Goal: Task Accomplishment & Management: Manage account settings

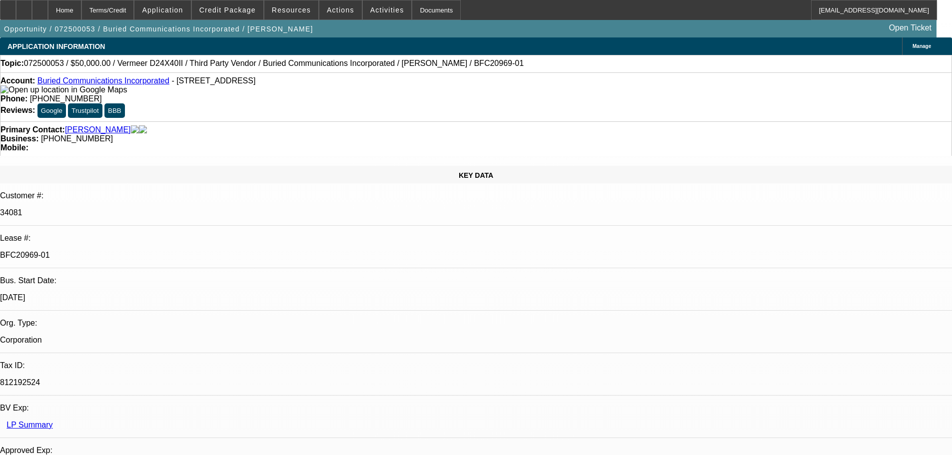
select select "0"
select select "3"
select select "0"
select select "6"
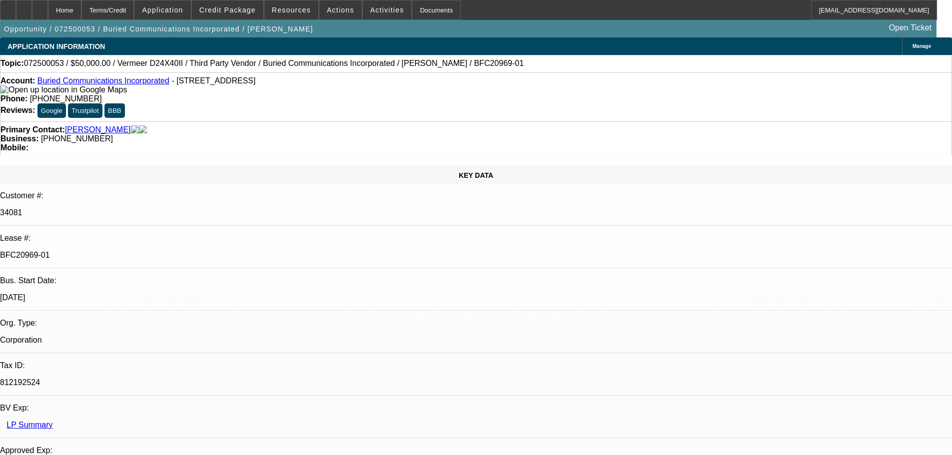
select select "0"
select select "3"
select select "0"
select select "6"
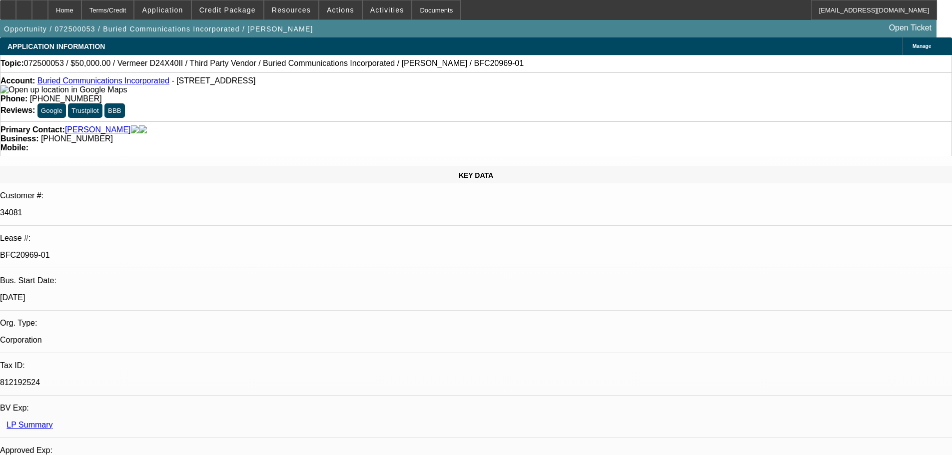
select select "0"
select select "3"
select select "0"
select select "6"
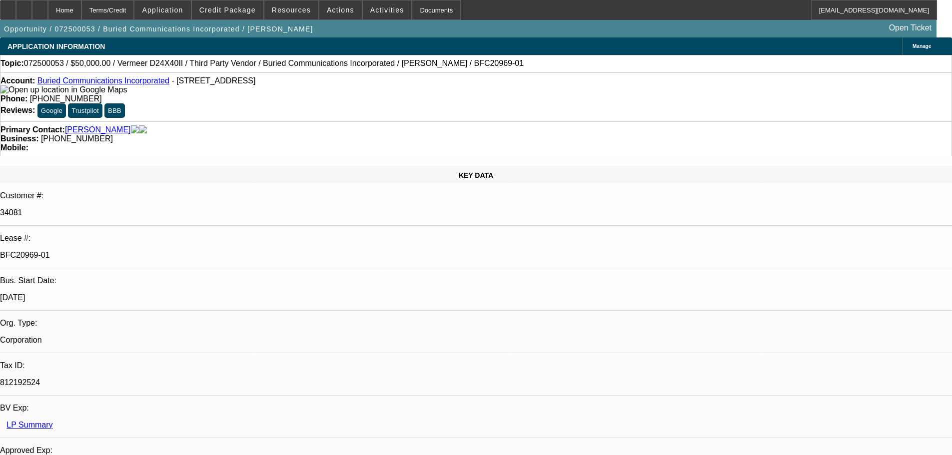
select select "0"
select select "3"
select select "0"
select select "6"
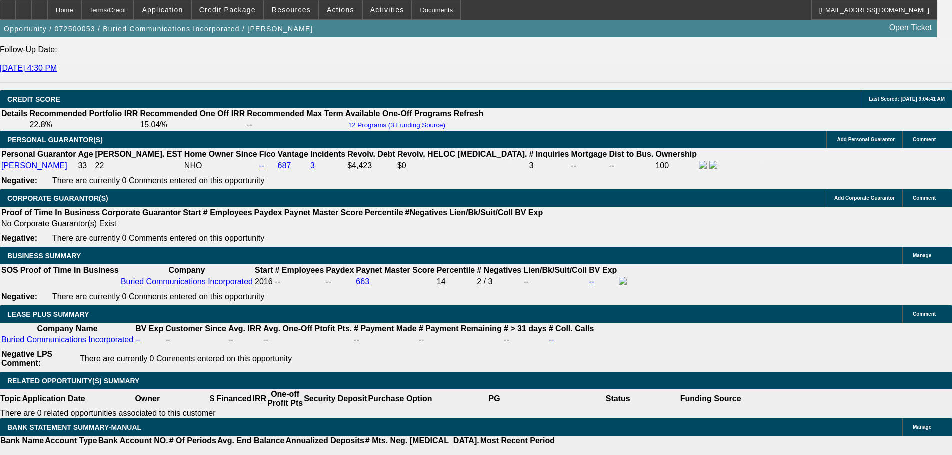
drag, startPoint x: 390, startPoint y: 328, endPoint x: 381, endPoint y: 327, distance: 9.0
drag, startPoint x: 324, startPoint y: 216, endPoint x: 320, endPoint y: 262, distance: 46.6
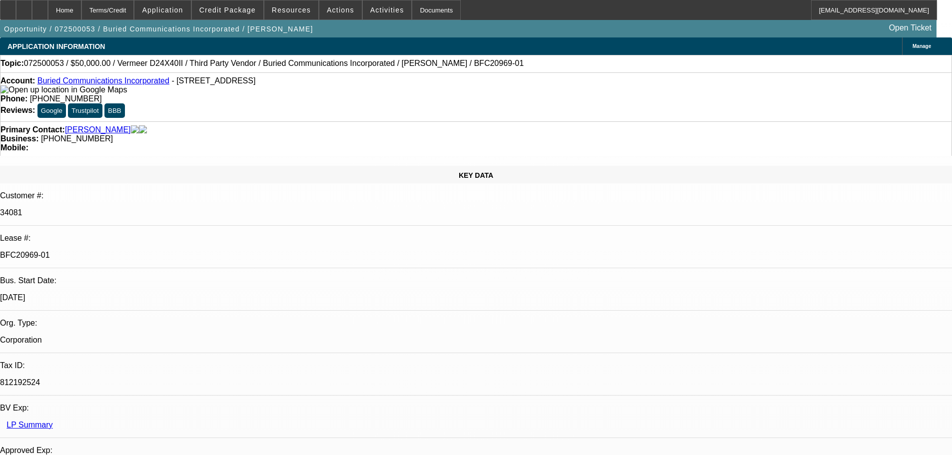
drag, startPoint x: 630, startPoint y: 213, endPoint x: 624, endPoint y: 113, distance: 100.1
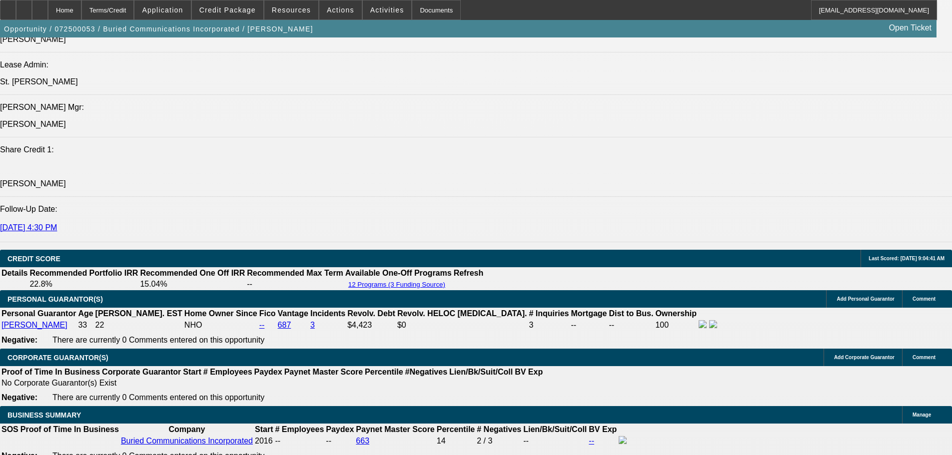
scroll to position [1981, 0]
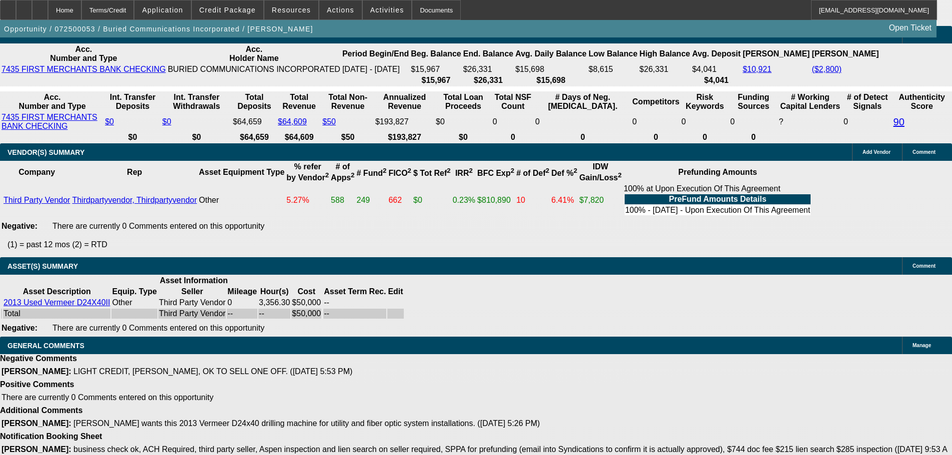
drag, startPoint x: 362, startPoint y: 216, endPoint x: 357, endPoint y: 381, distance: 165.0
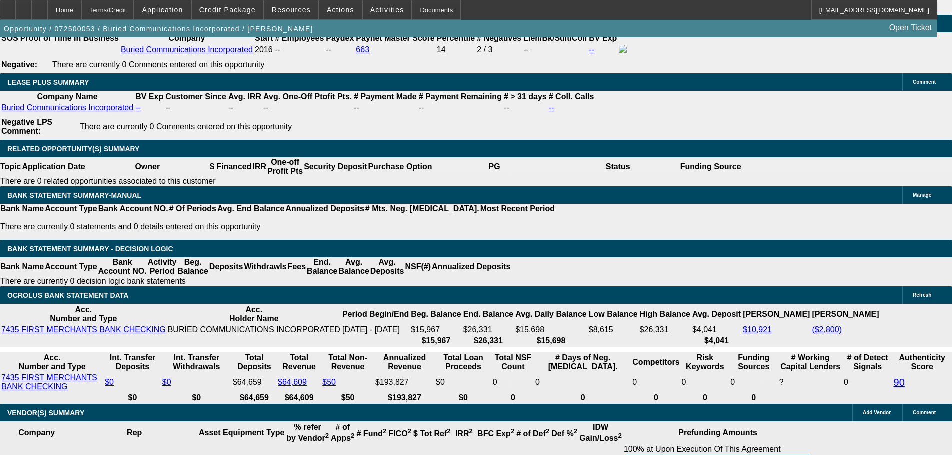
drag, startPoint x: 331, startPoint y: 302, endPoint x: 325, endPoint y: 218, distance: 83.6
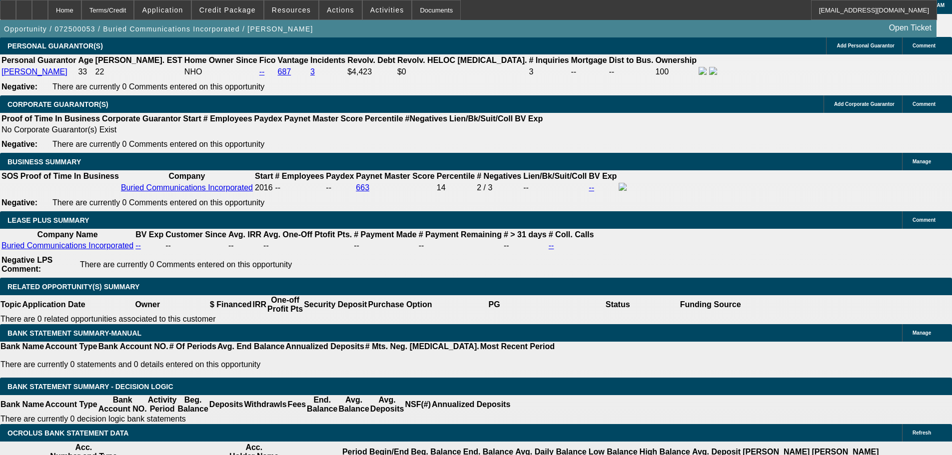
scroll to position [1580, 0]
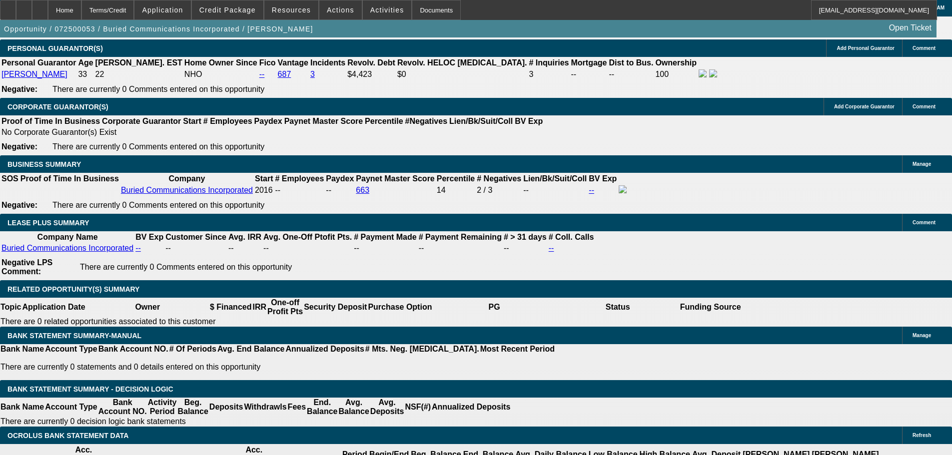
drag, startPoint x: 343, startPoint y: 199, endPoint x: 341, endPoint y: 187, distance: 12.1
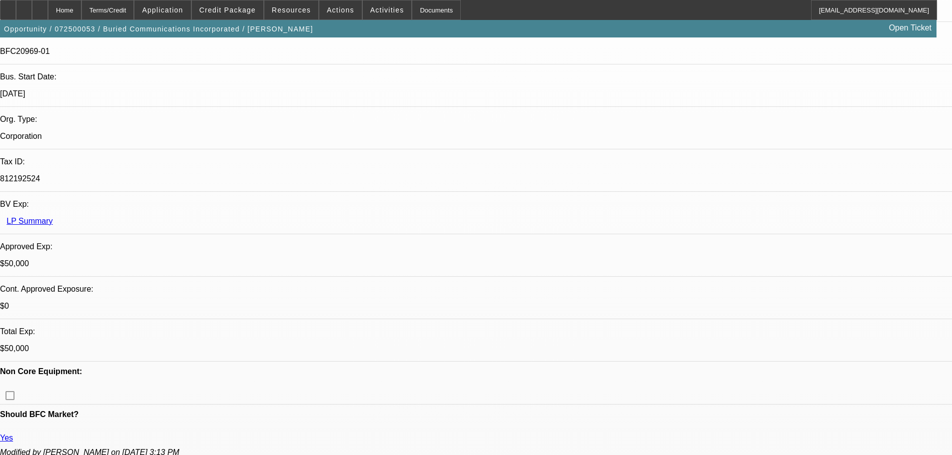
scroll to position [0, 0]
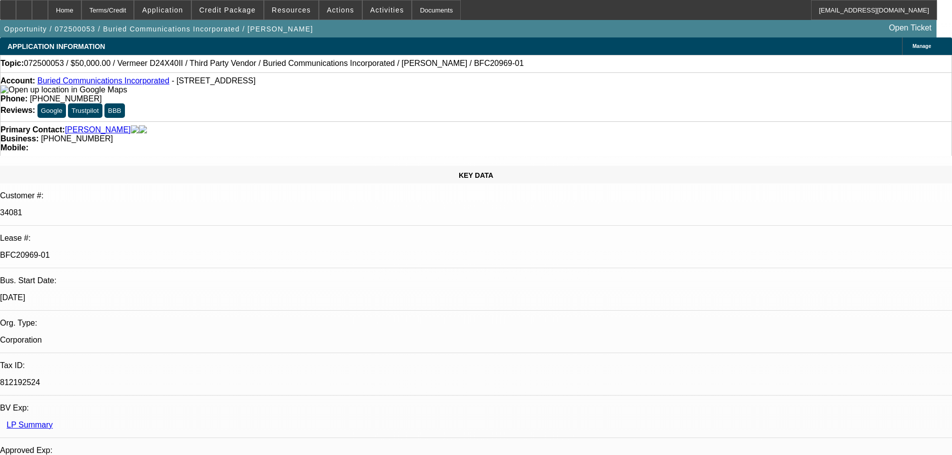
drag, startPoint x: 379, startPoint y: 272, endPoint x: 370, endPoint y: 178, distance: 94.3
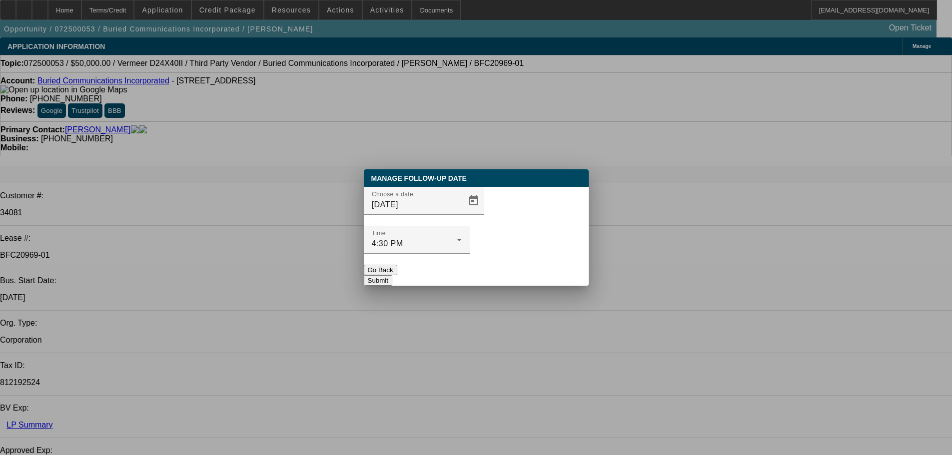
click at [476, 228] on div at bounding box center [476, 228] width 0 height 0
click at [462, 213] on span "Open calendar" at bounding box center [474, 201] width 24 height 24
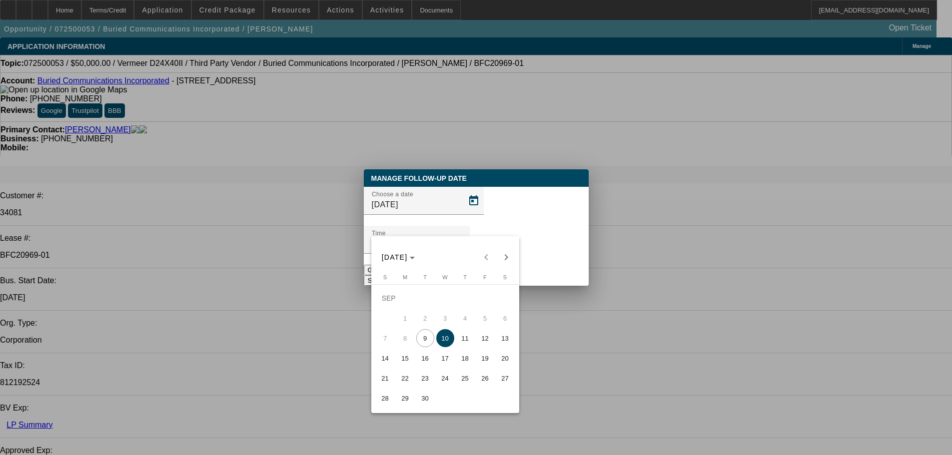
click at [442, 385] on span "24" at bounding box center [445, 378] width 18 height 18
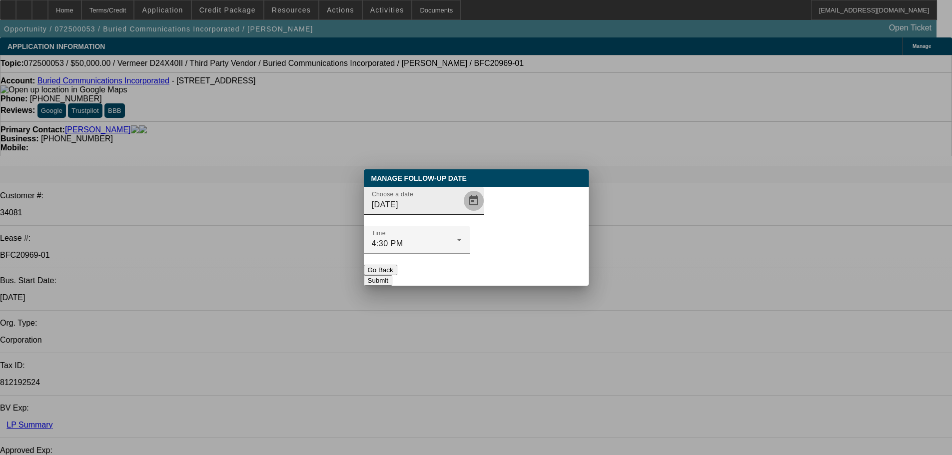
click at [462, 213] on span "Open calendar" at bounding box center [474, 201] width 24 height 24
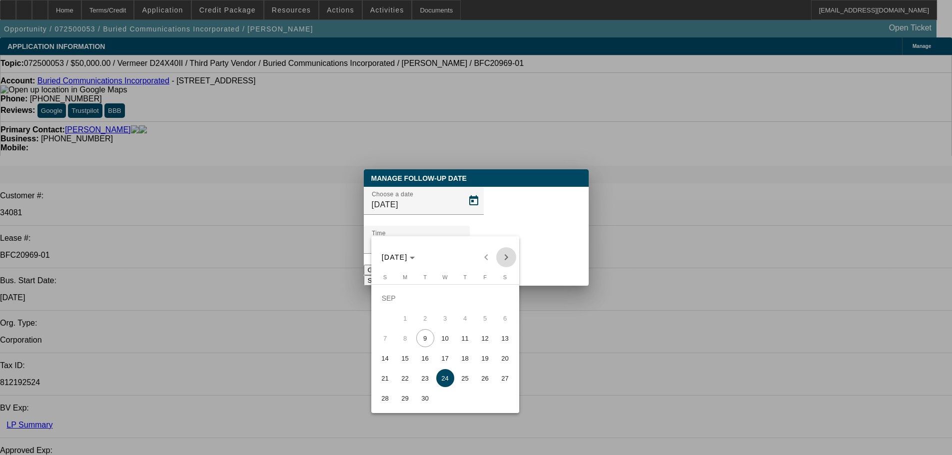
click at [502, 259] on span "Next month" at bounding box center [506, 257] width 20 height 20
click at [448, 320] on span "8" at bounding box center [445, 318] width 18 height 18
type input "[DATE]"
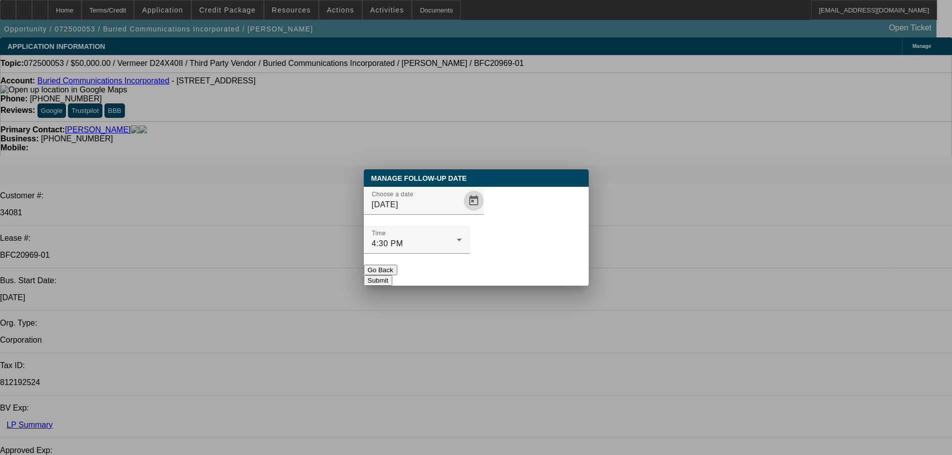
click at [392, 275] on button "Submit" at bounding box center [378, 280] width 28 height 10
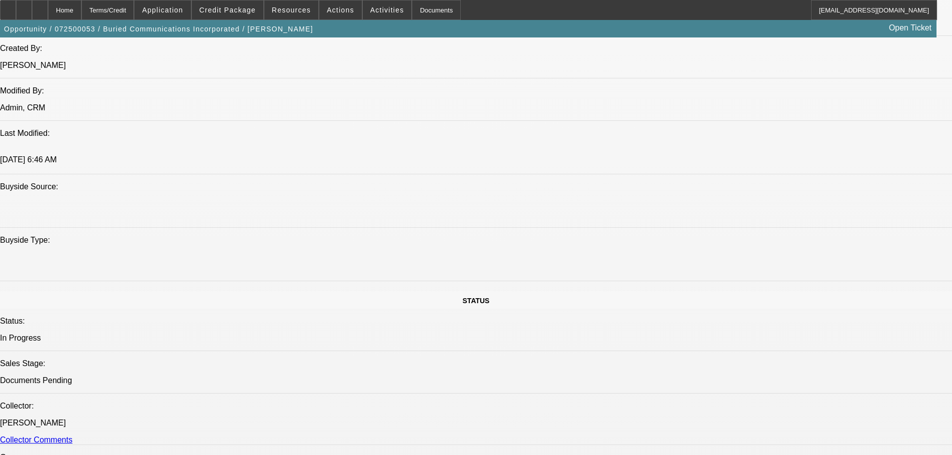
drag, startPoint x: 473, startPoint y: 276, endPoint x: 471, endPoint y: 284, distance: 8.7
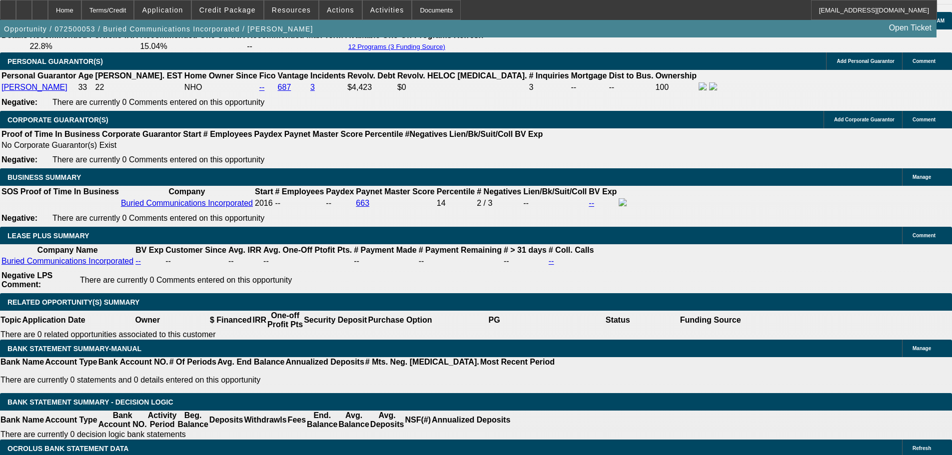
drag, startPoint x: 442, startPoint y: 215, endPoint x: 466, endPoint y: 309, distance: 96.5
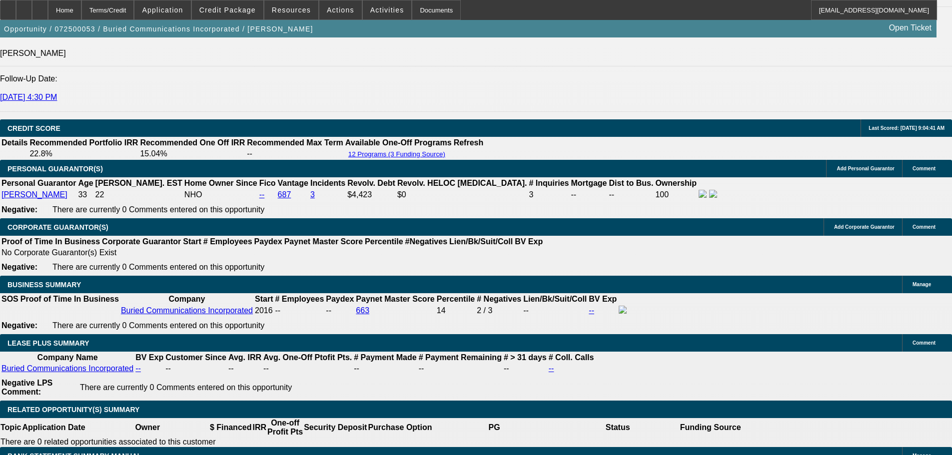
scroll to position [1450, 0]
